Goal: Transaction & Acquisition: Purchase product/service

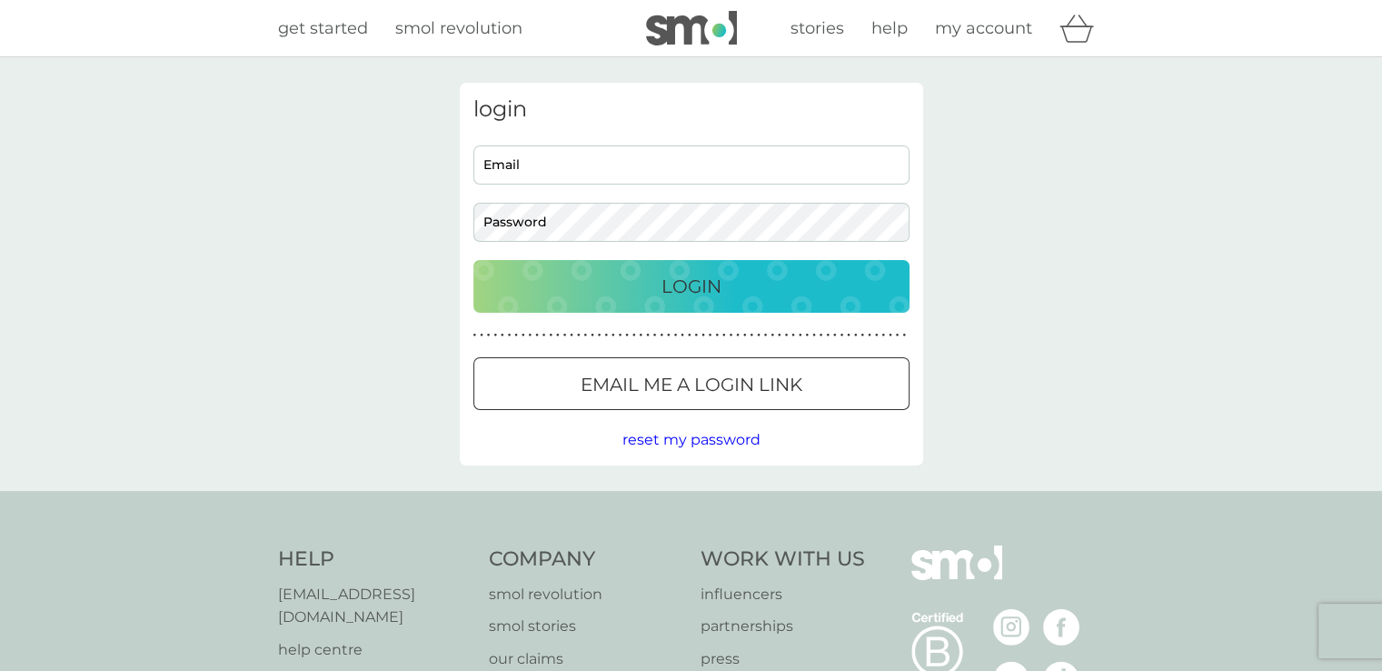
type input "[EMAIL_ADDRESS][DOMAIN_NAME]"
click at [702, 282] on p "Login" at bounding box center [692, 286] width 60 height 29
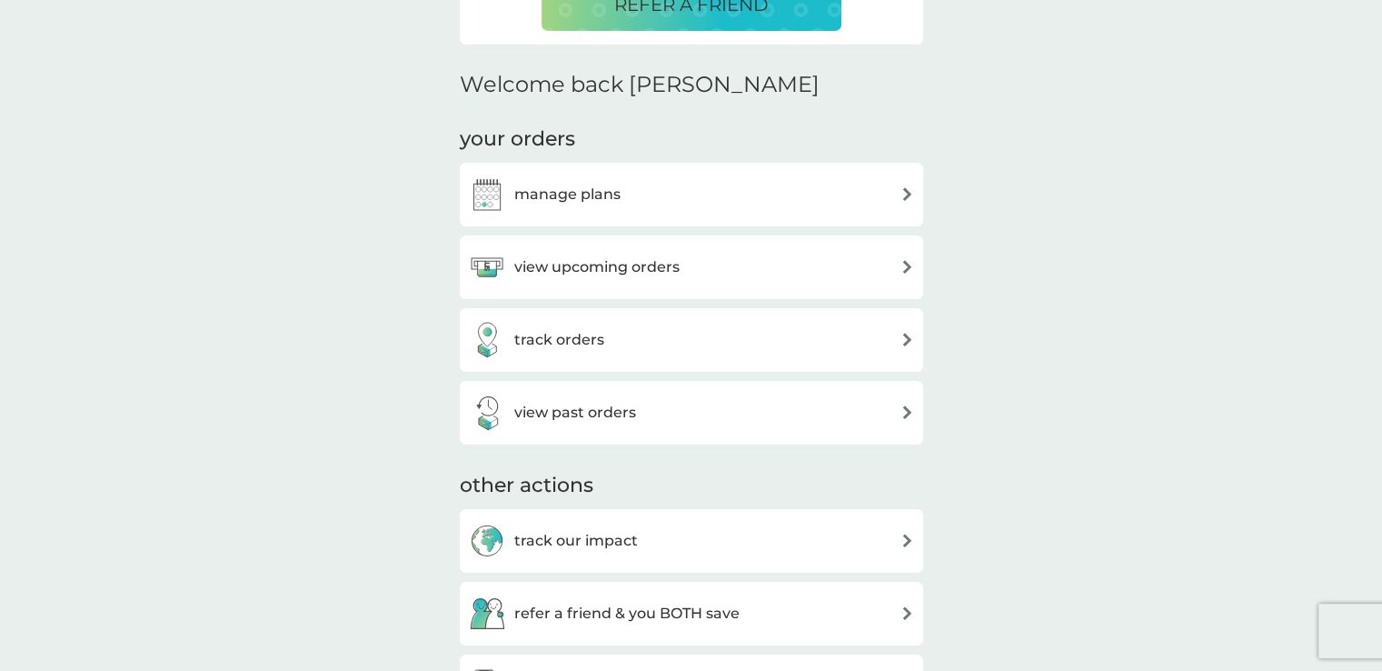
scroll to position [503, 0]
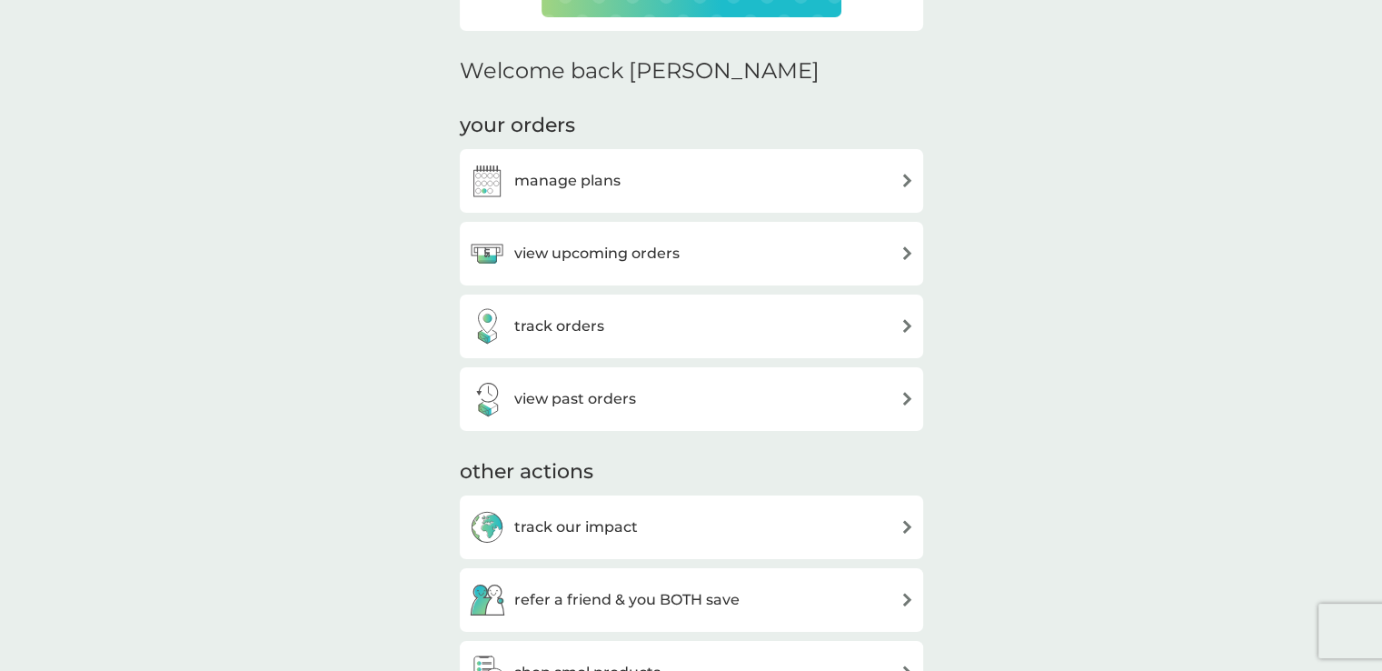
click at [905, 177] on img at bounding box center [908, 181] width 14 height 14
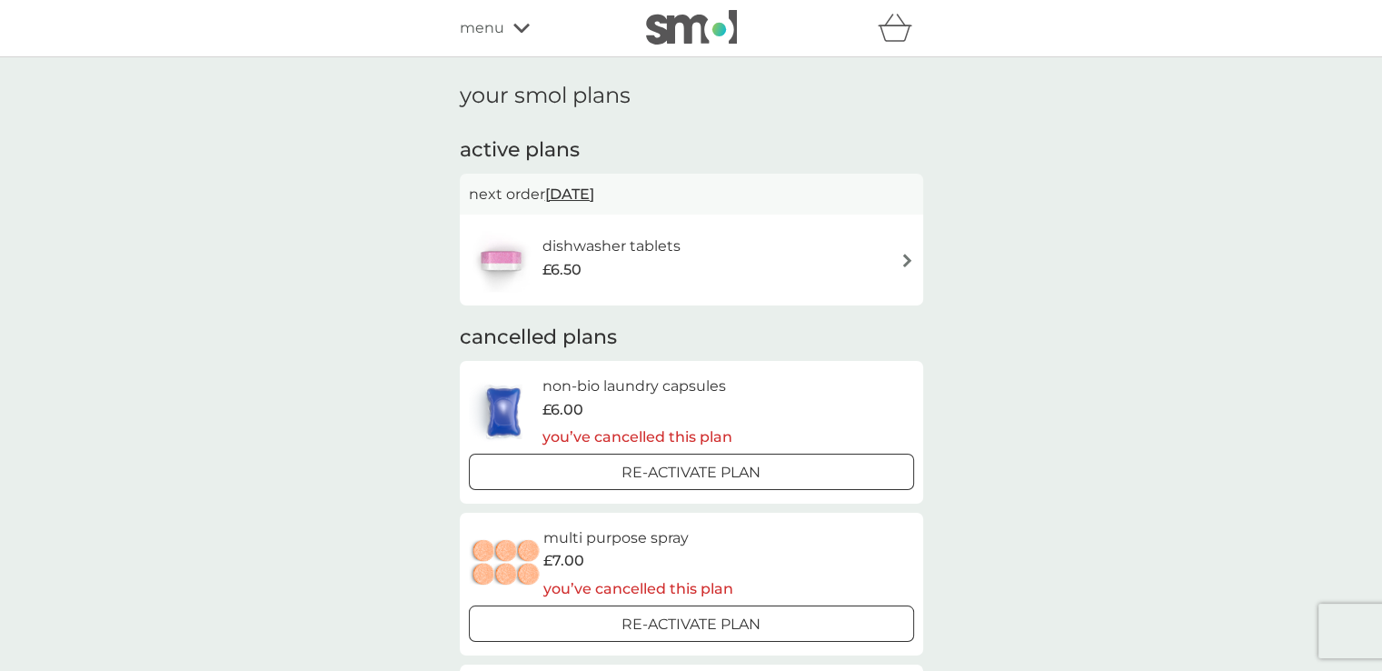
click at [898, 260] on div "dishwasher tablets £6.50" at bounding box center [691, 260] width 445 height 64
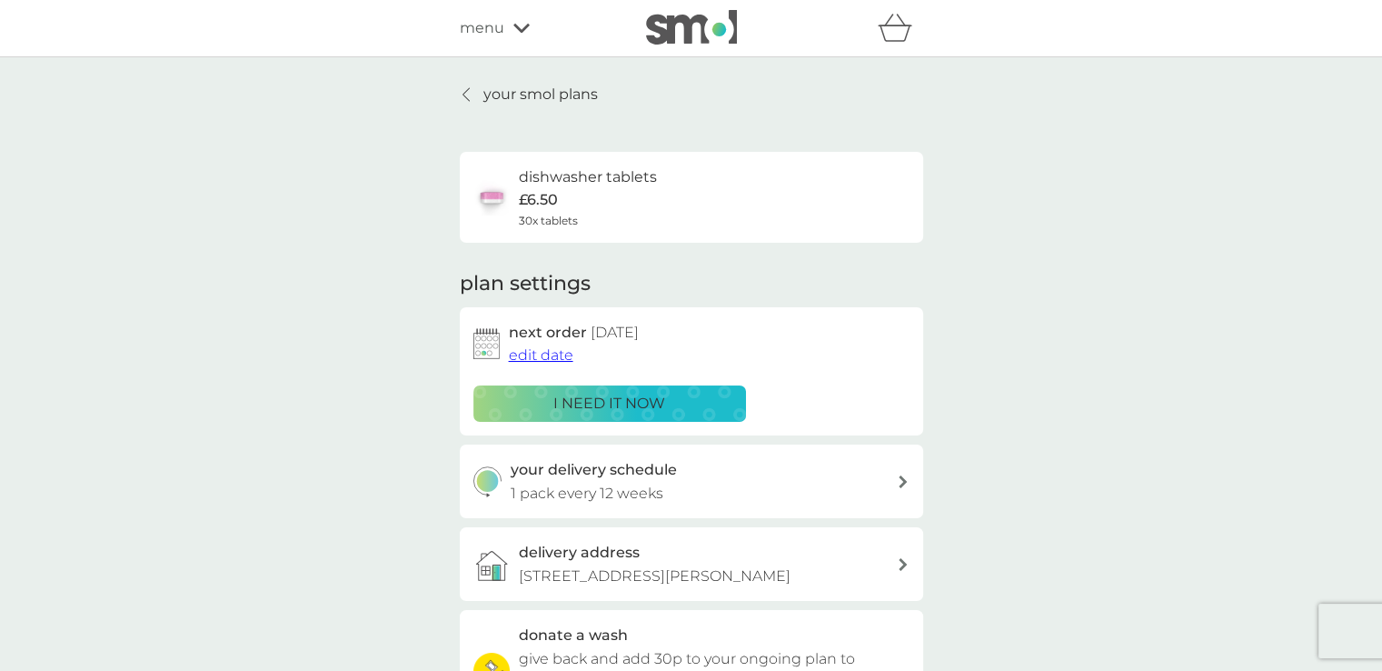
click at [589, 399] on p "i need it now" at bounding box center [609, 404] width 112 height 24
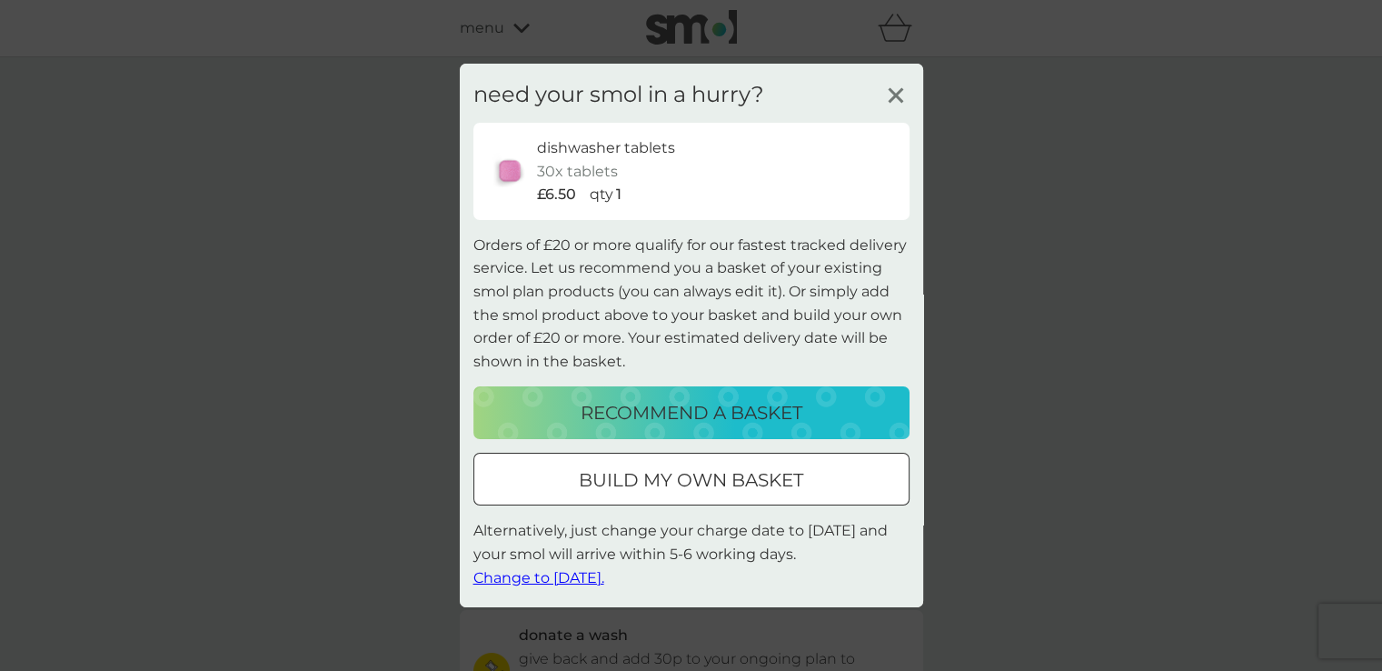
click at [626, 474] on p "build my own basket" at bounding box center [691, 479] width 224 height 29
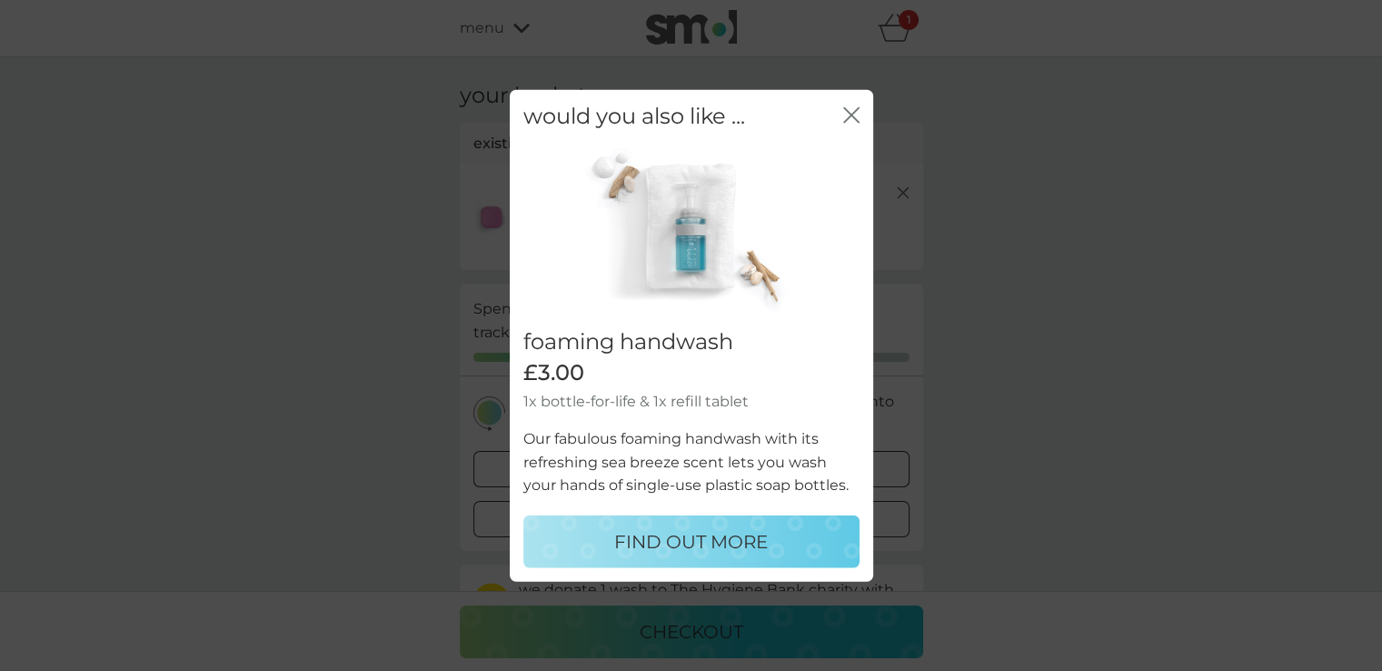
click at [848, 117] on icon "close" at bounding box center [847, 115] width 7 height 15
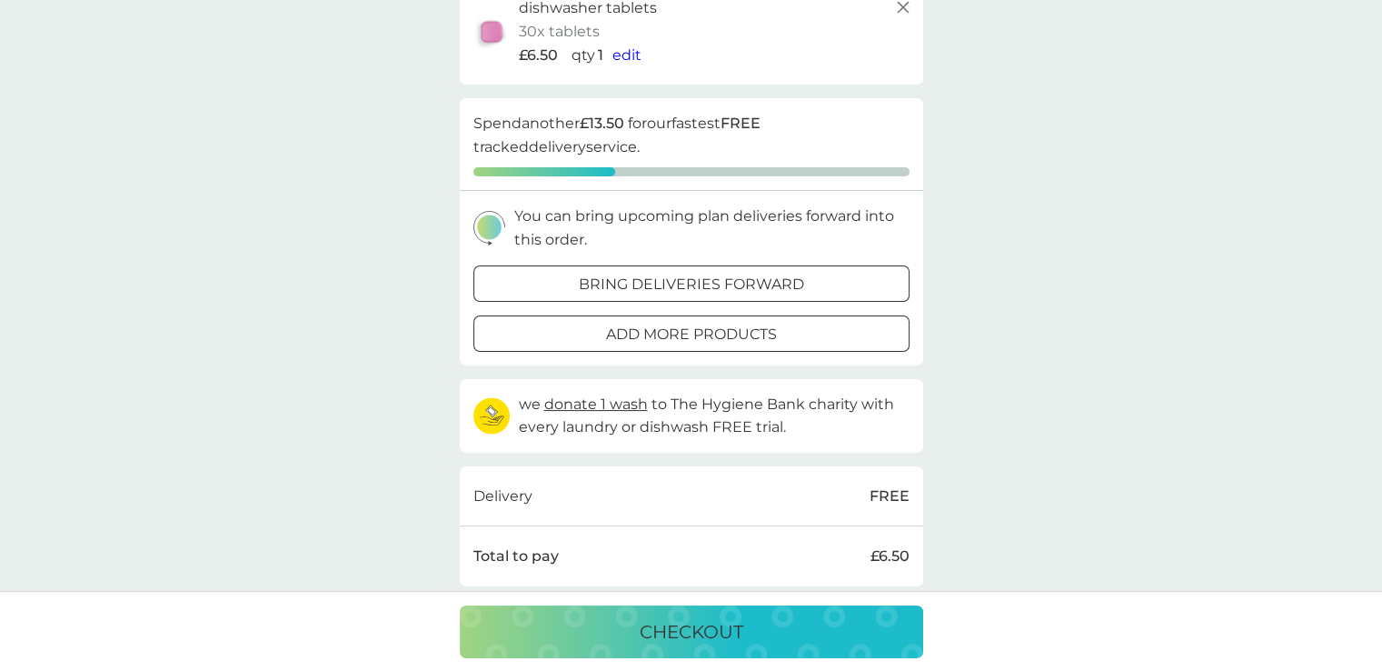
scroll to position [199, 0]
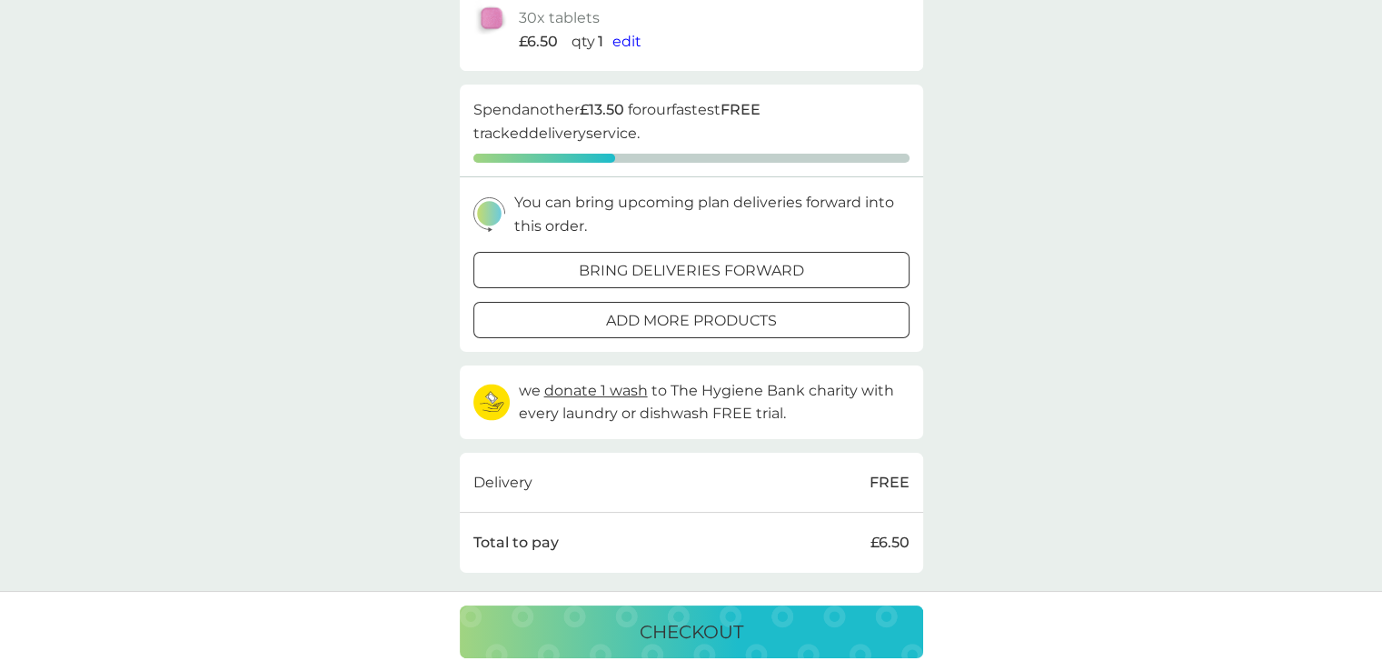
click at [695, 321] on div at bounding box center [691, 320] width 65 height 19
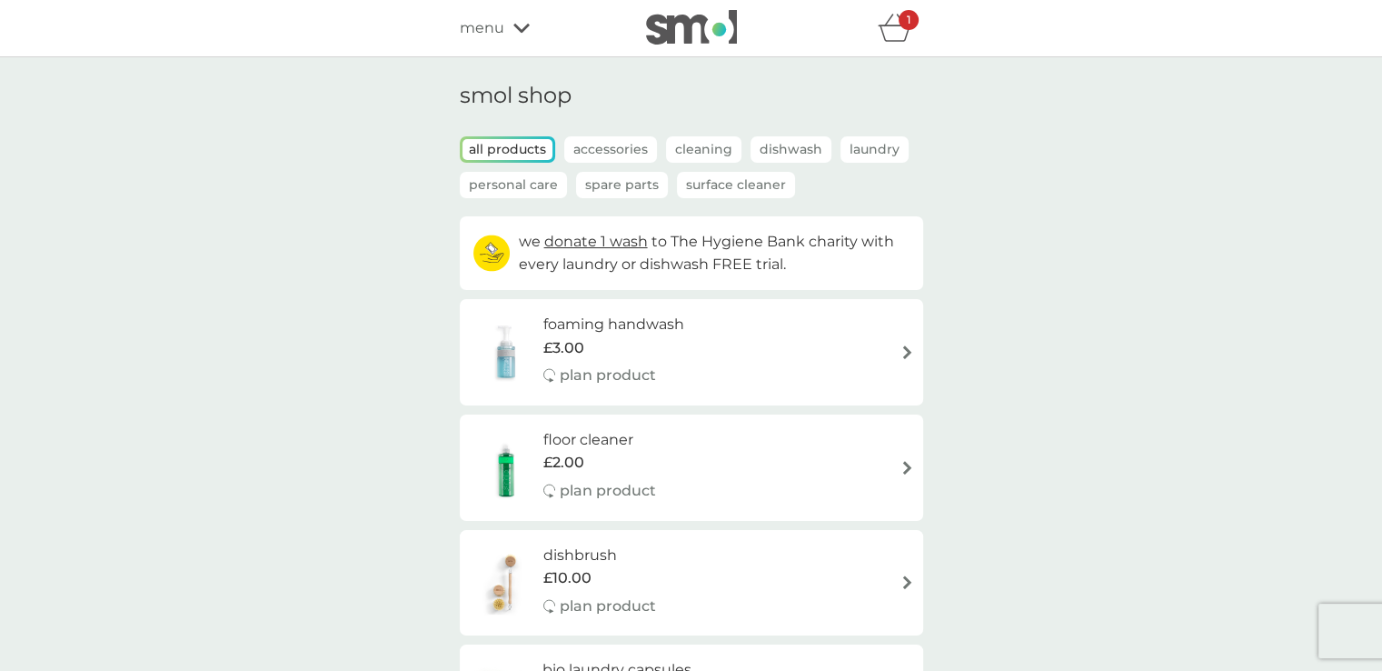
click at [904, 18] on div "1" at bounding box center [909, 20] width 20 height 20
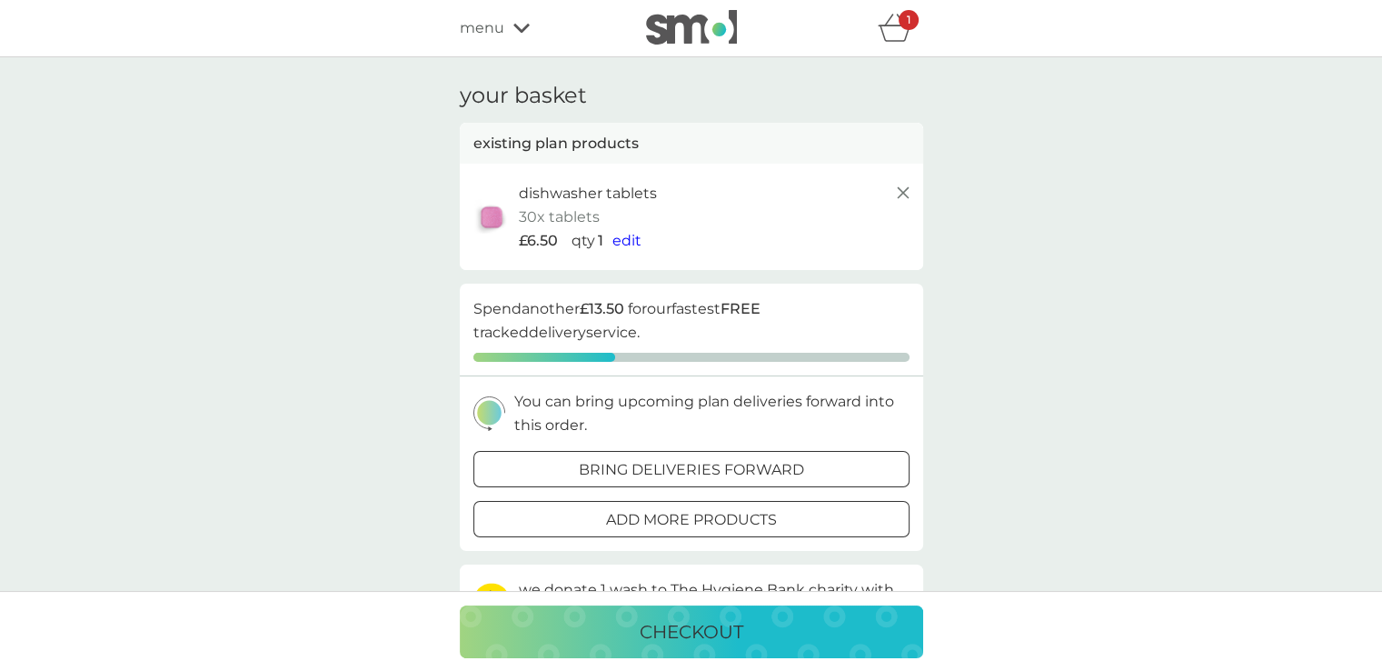
click at [668, 623] on p "checkout" at bounding box center [692, 631] width 104 height 29
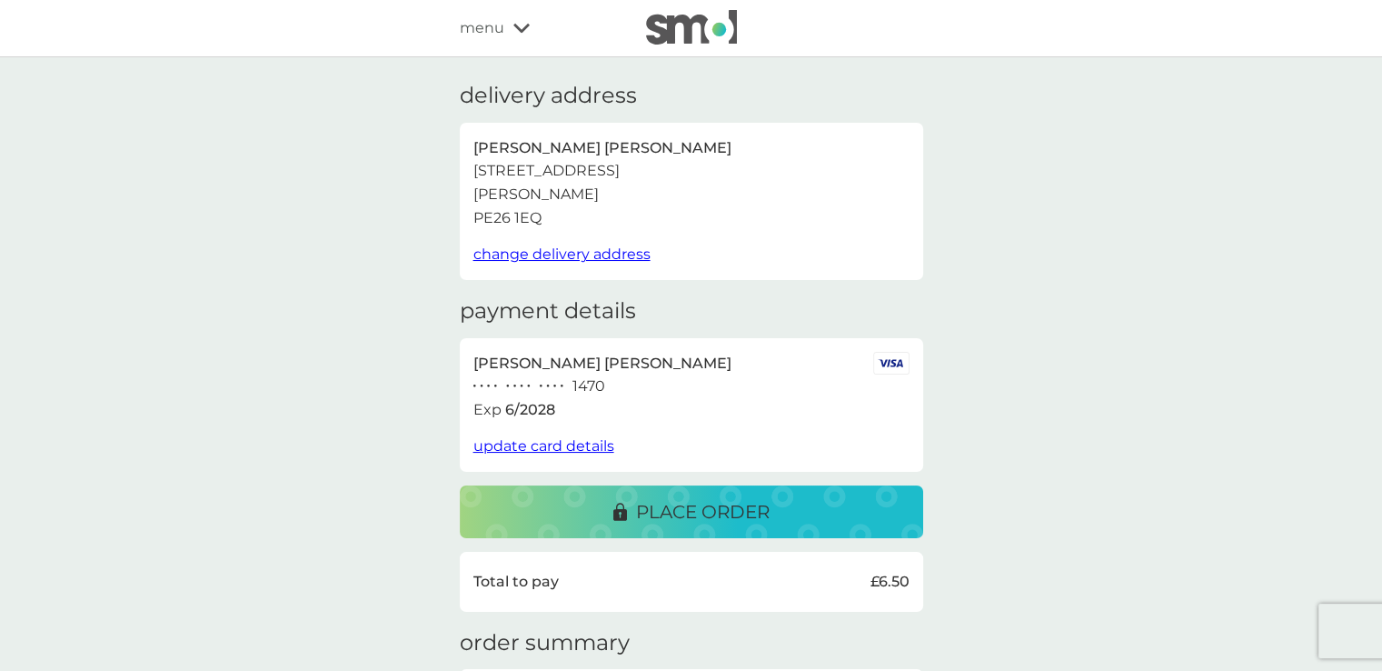
click at [566, 452] on span "update card details" at bounding box center [543, 445] width 141 height 17
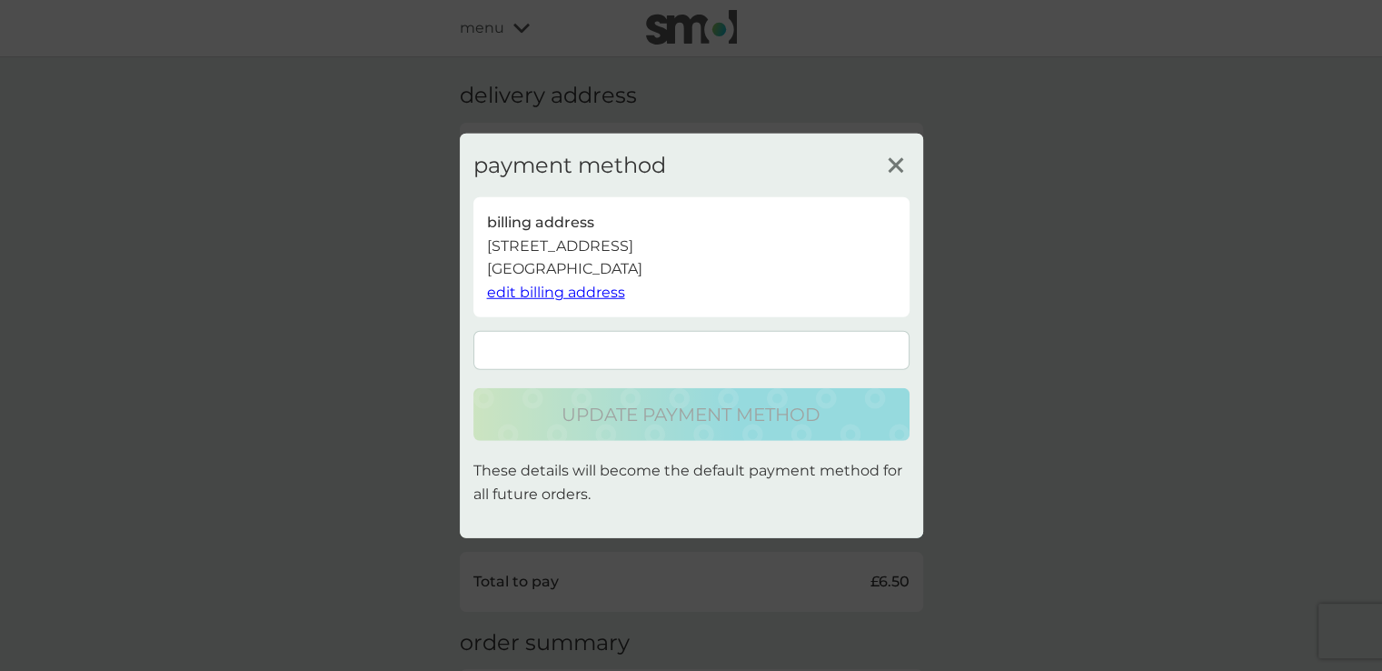
click at [1138, 328] on div "payment method billing address 18 Newtown Road, PE26 1EQ, ramsey United Kingdom…" at bounding box center [691, 335] width 1382 height 671
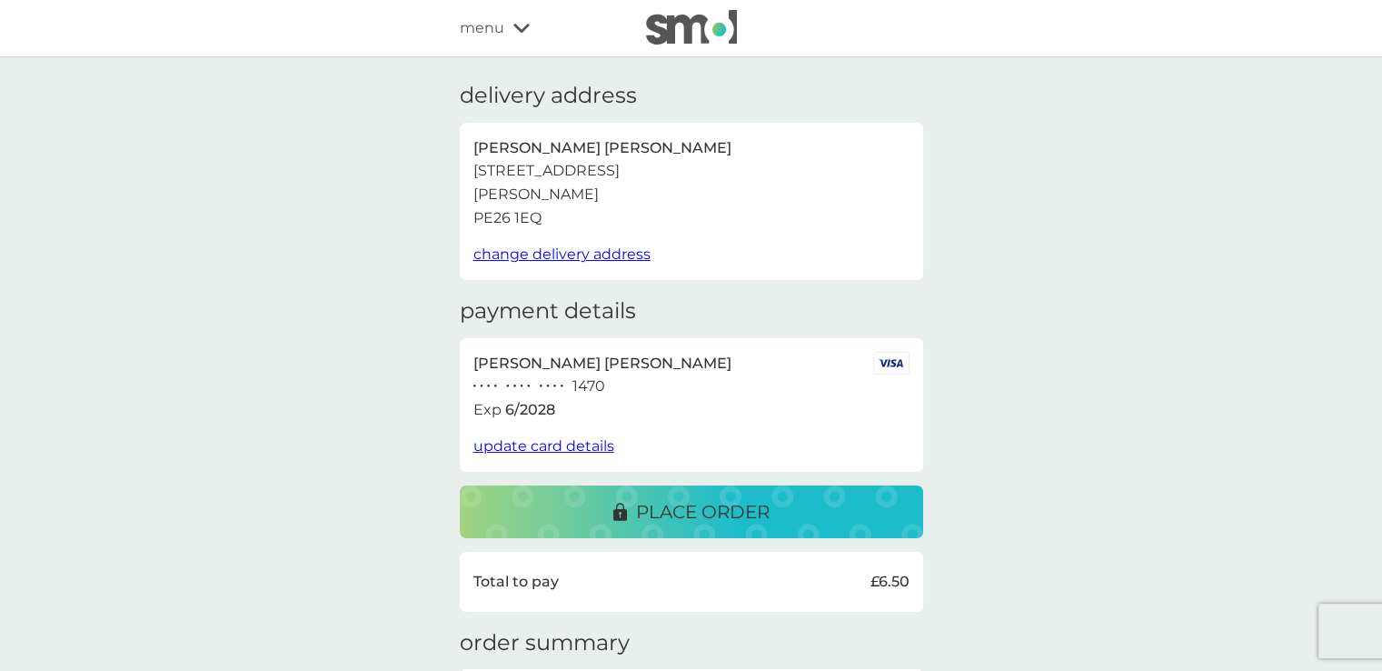
click at [545, 445] on span "update card details" at bounding box center [543, 445] width 141 height 17
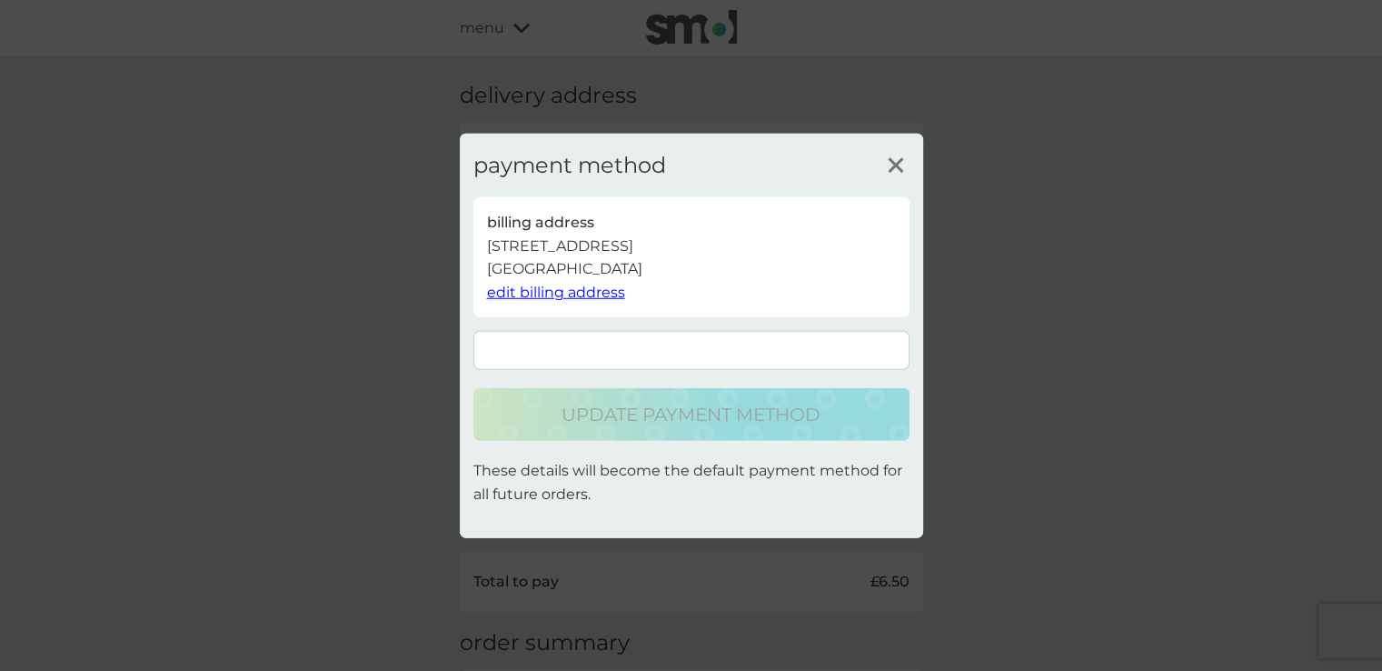
click at [1333, 299] on div "payment method billing address 18 Newtown Road, PE26 1EQ, ramsey United Kingdom…" at bounding box center [691, 335] width 1382 height 671
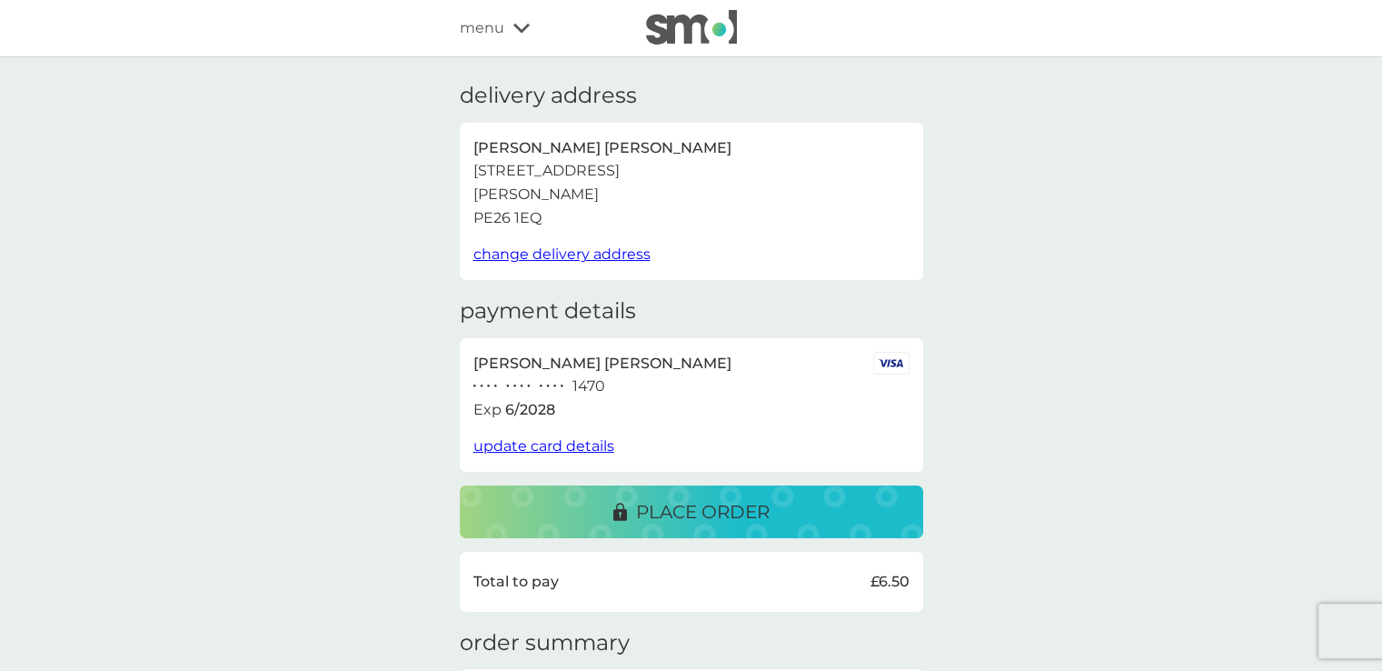
click at [583, 449] on span "update card details" at bounding box center [543, 445] width 141 height 17
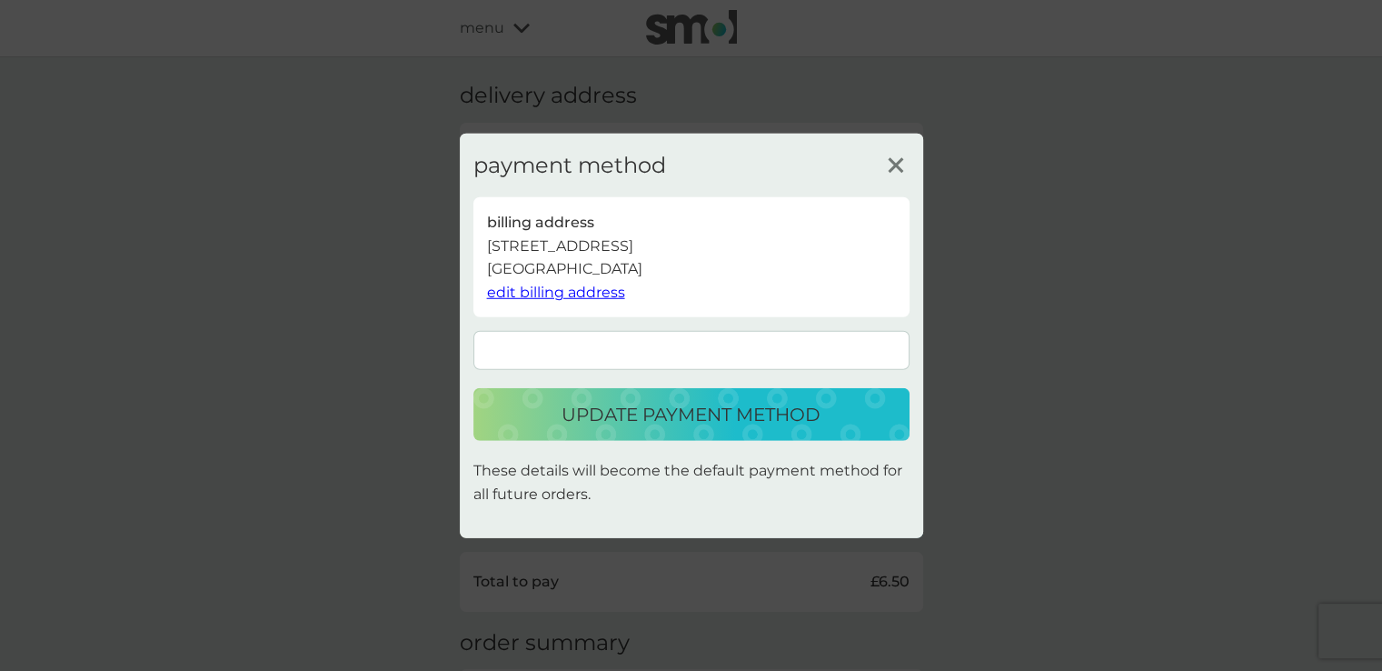
click at [617, 411] on p "update payment method" at bounding box center [691, 414] width 259 height 29
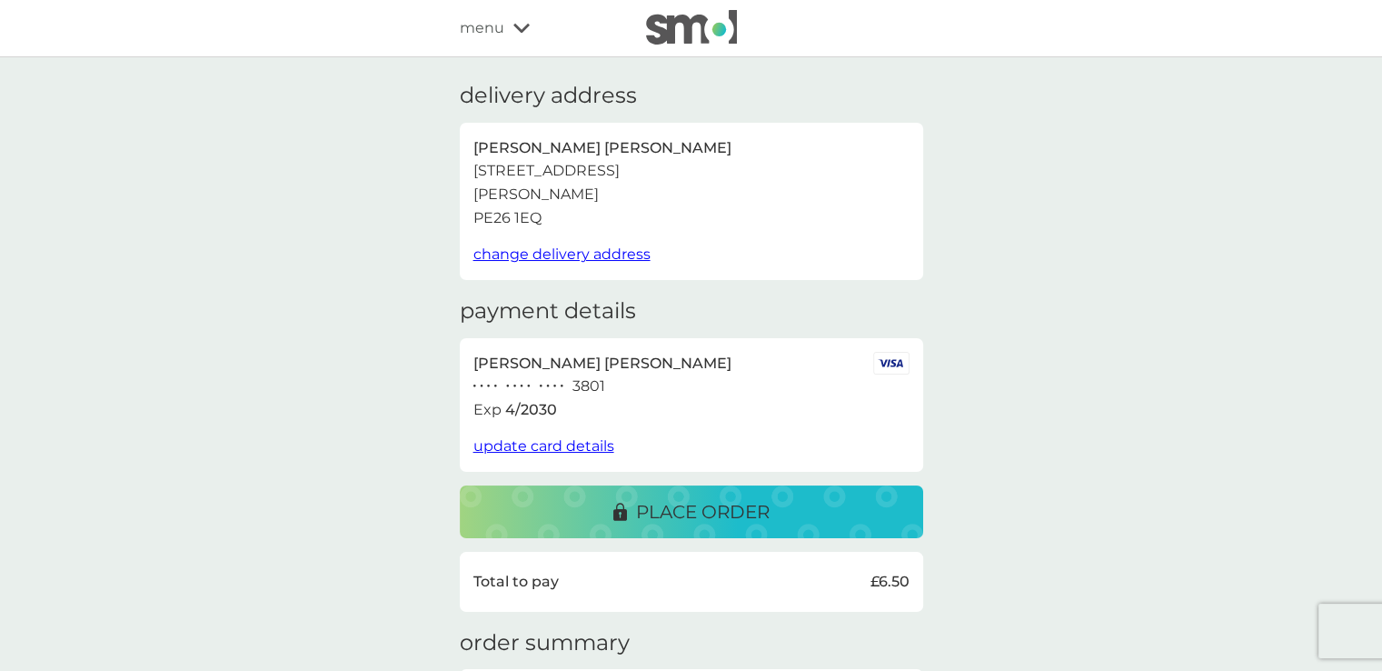
click at [658, 513] on p "place order" at bounding box center [703, 511] width 134 height 29
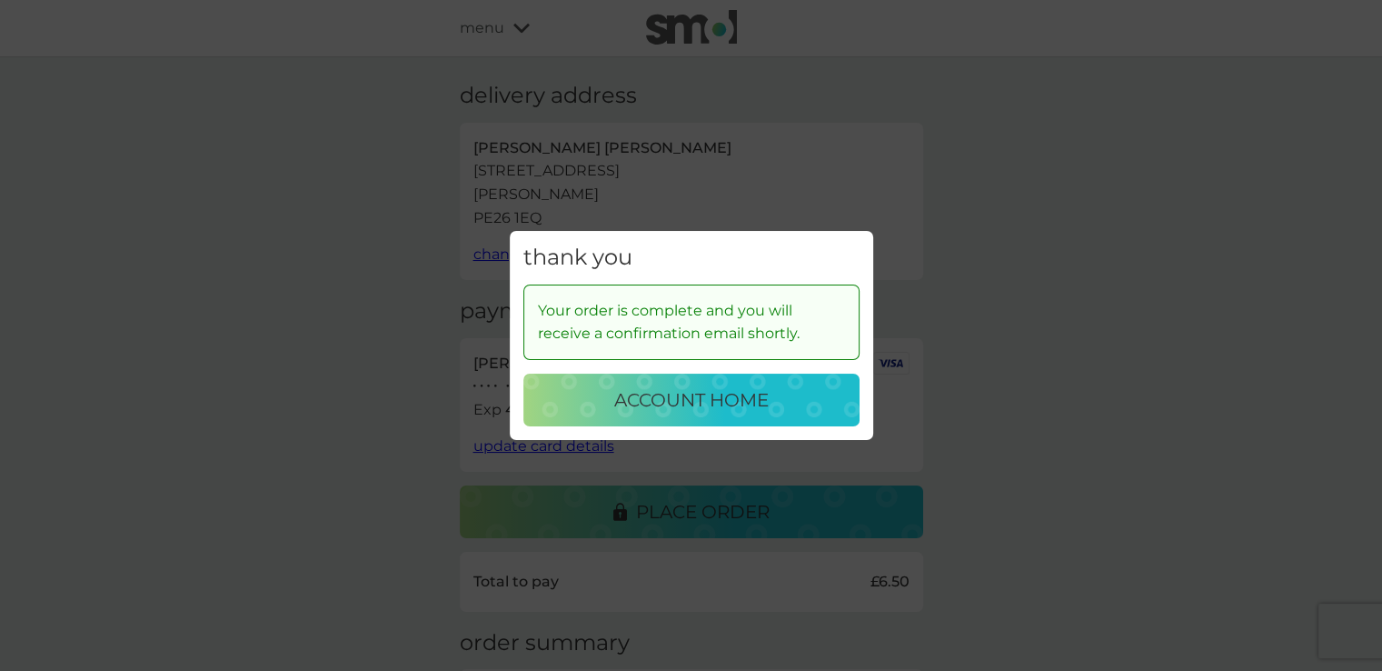
click at [697, 396] on p "account home" at bounding box center [691, 399] width 154 height 29
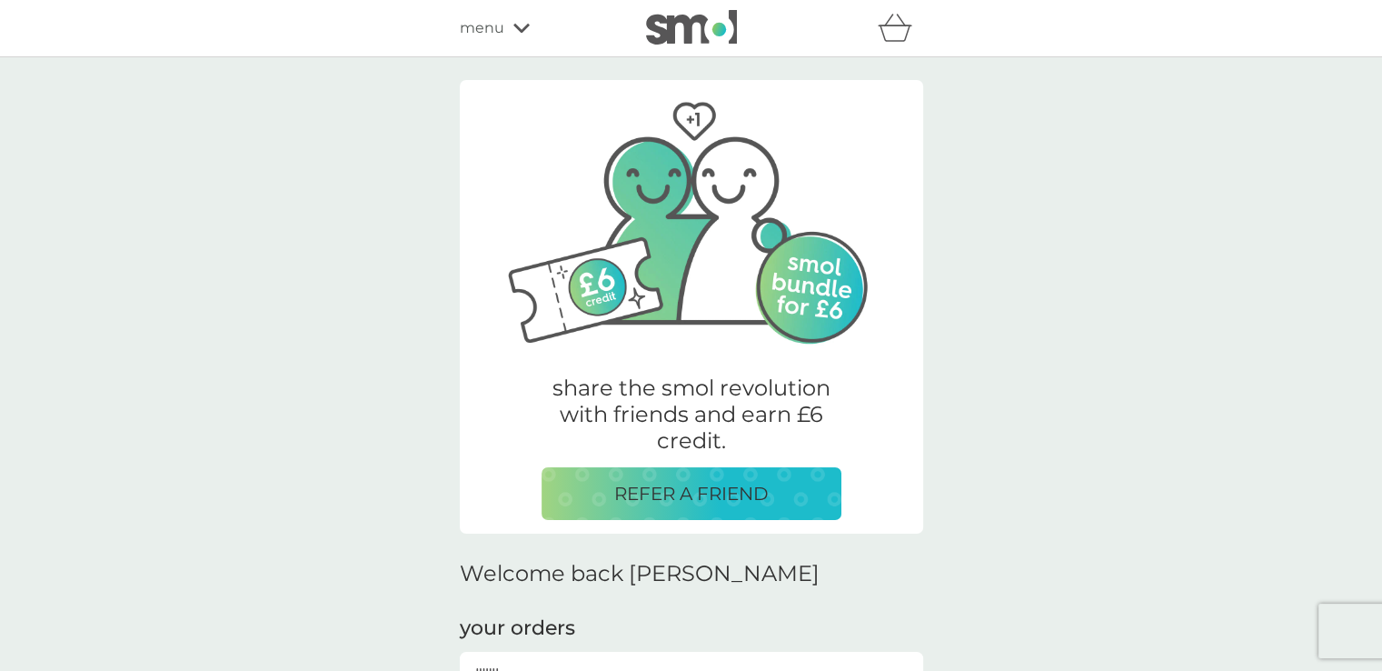
click at [889, 35] on icon "basket" at bounding box center [895, 28] width 35 height 28
